Goal: Information Seeking & Learning: Stay updated

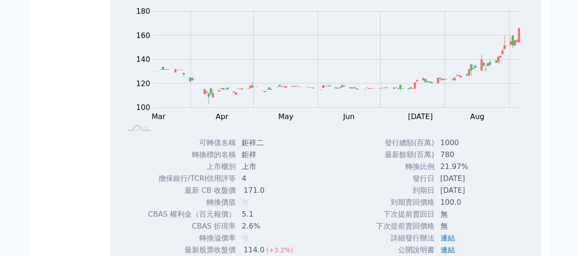
scroll to position [960, 0]
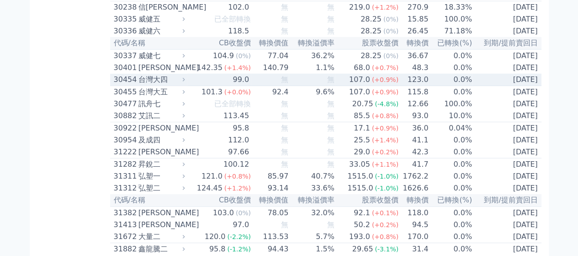
scroll to position [1280, 0]
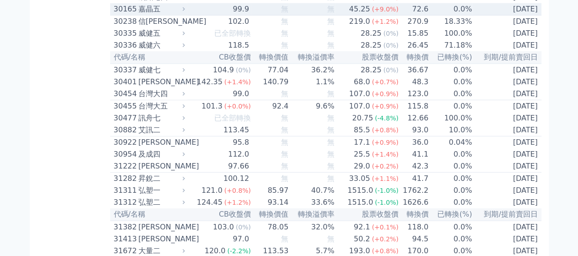
click at [239, 15] on div "99.9" at bounding box center [241, 9] width 20 height 11
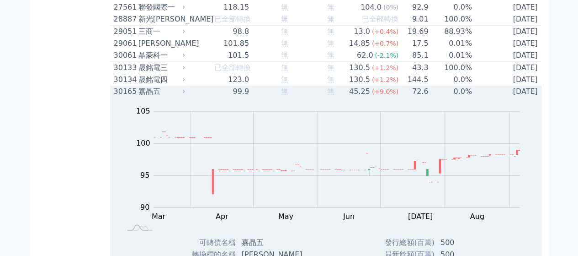
scroll to position [1188, 0]
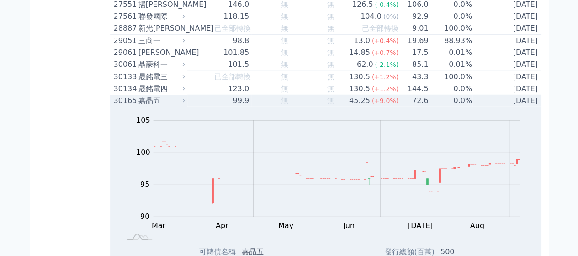
click at [242, 106] on div "99.9" at bounding box center [241, 100] width 20 height 11
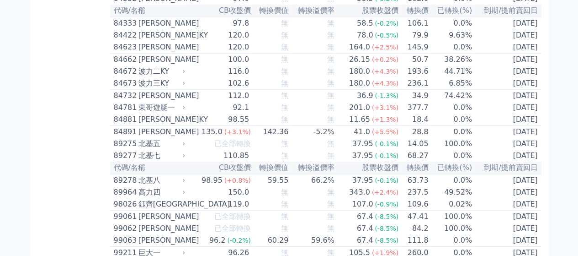
scroll to position [4982, 0]
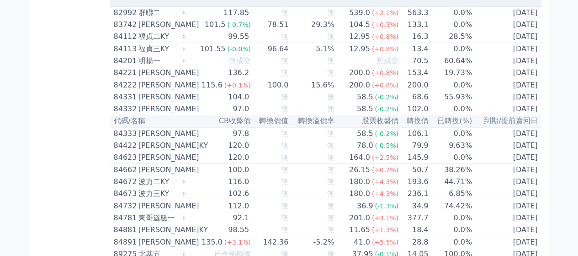
scroll to position [5074, 0]
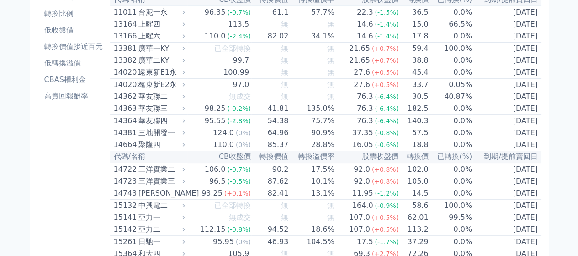
scroll to position [0, 0]
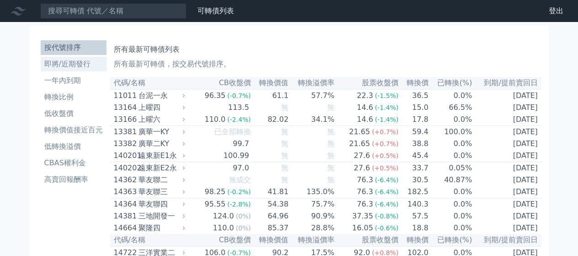
click at [71, 68] on li "即將/近期發行" at bounding box center [74, 64] width 66 height 11
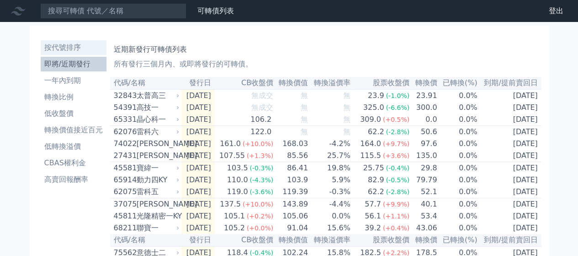
click at [69, 51] on li "按代號排序" at bounding box center [74, 47] width 66 height 11
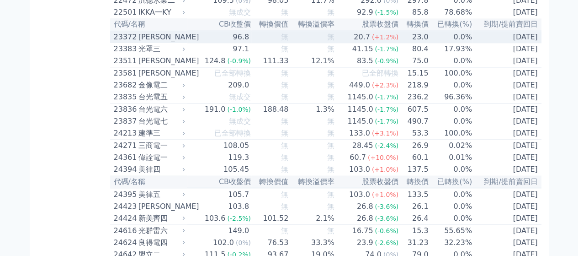
scroll to position [731, 0]
